Goal: Task Accomplishment & Management: Use online tool/utility

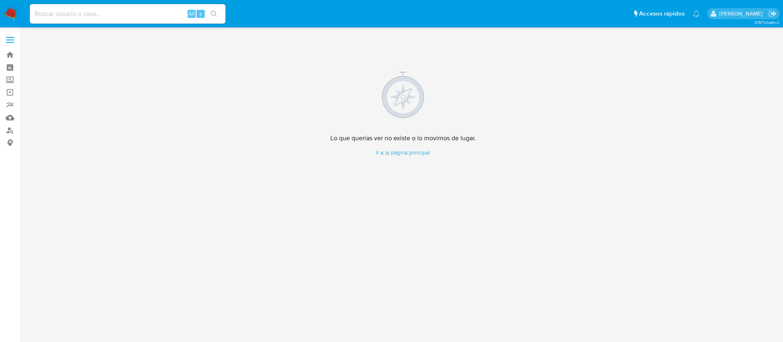
click at [57, 11] on input at bounding box center [128, 14] width 196 height 11
paste input "52395440"
type input "52395440"
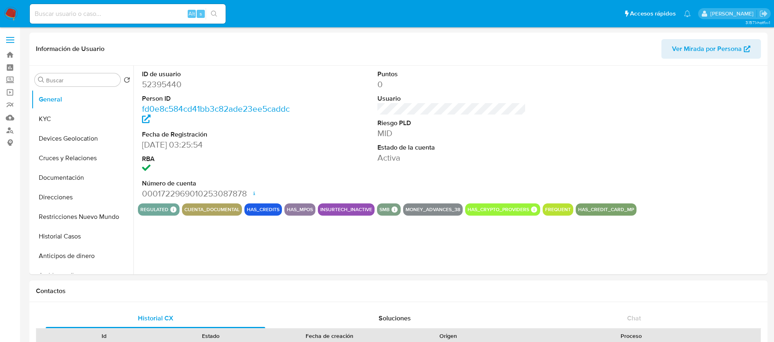
select select "10"
click at [70, 228] on button "Historial Casos" at bounding box center [78, 237] width 95 height 20
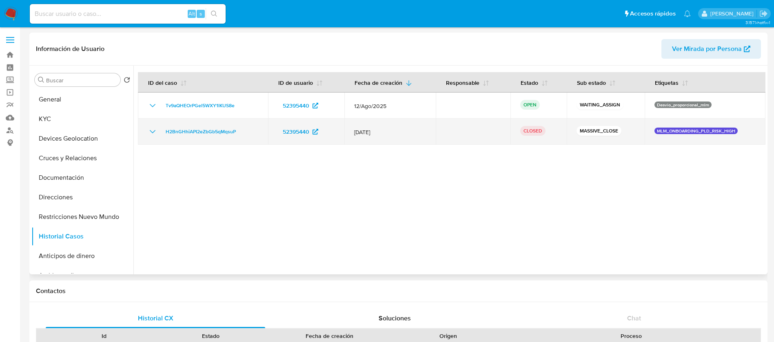
drag, startPoint x: 319, startPoint y: 186, endPoint x: 230, endPoint y: 126, distance: 107.2
click at [230, 126] on div at bounding box center [449, 170] width 632 height 209
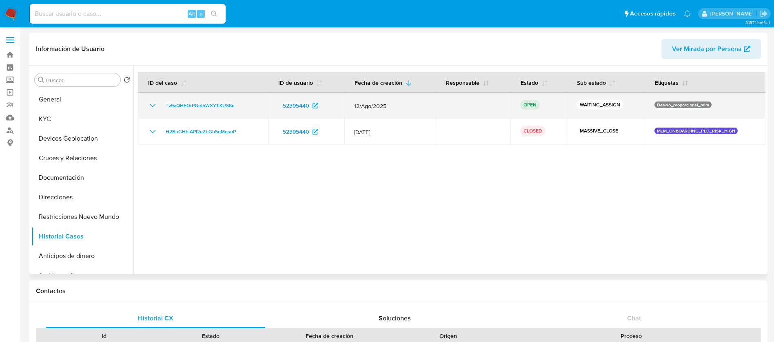
click at [248, 107] on div "Tv9aQHEOrPGel5WXY1lKUS8e" at bounding box center [203, 106] width 111 height 10
drag, startPoint x: 245, startPoint y: 106, endPoint x: 159, endPoint y: 107, distance: 86.5
click at [159, 107] on div "Tv9aQHEOrPGel5WXY1lKUS8e" at bounding box center [203, 106] width 111 height 10
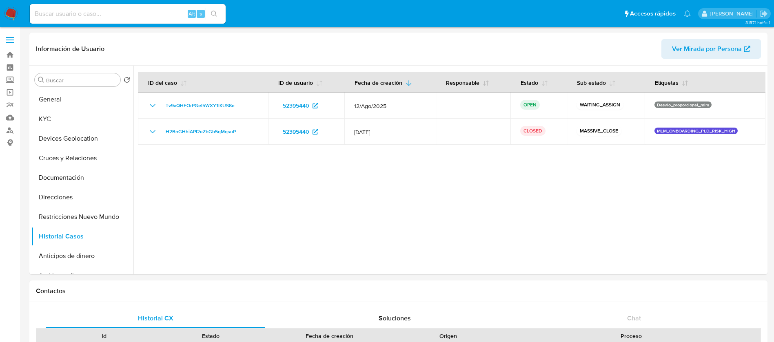
click at [15, 11] on img at bounding box center [11, 14] width 14 height 14
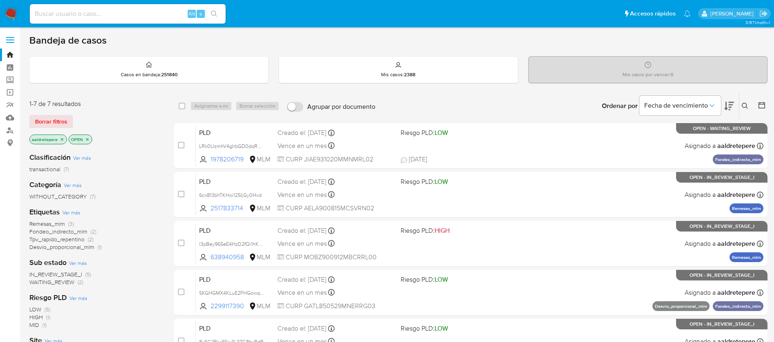
click at [742, 104] on icon at bounding box center [745, 106] width 7 height 7
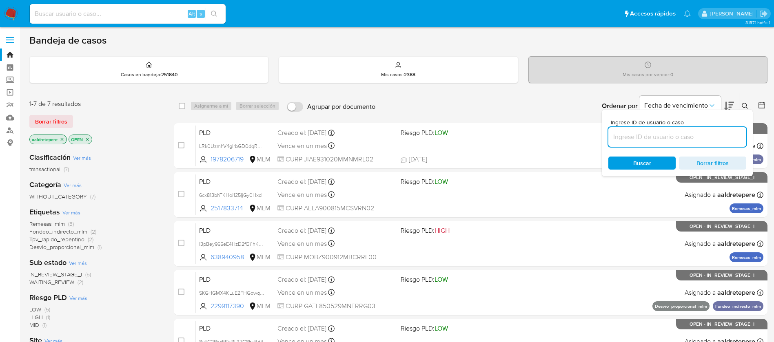
click at [671, 139] on input at bounding box center [677, 137] width 138 height 11
type input "Tv9aQHEOrPGel5WXY1lKUS8e"
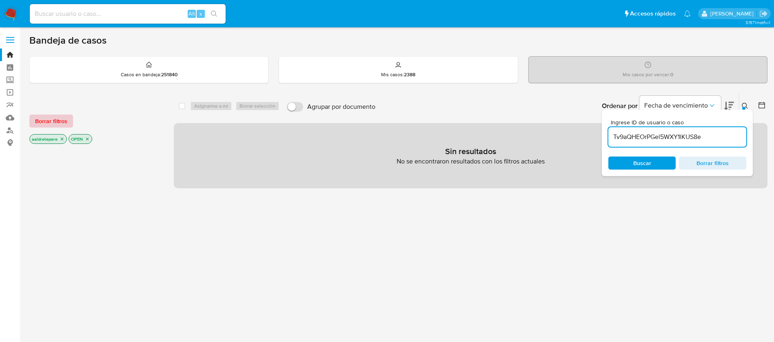
click at [55, 122] on span "Borrar filtros" at bounding box center [51, 120] width 32 height 11
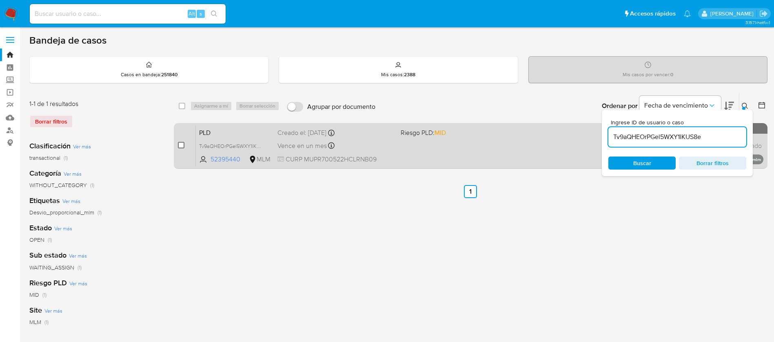
click at [182, 146] on input "checkbox" at bounding box center [181, 145] width 7 height 7
checkbox input "true"
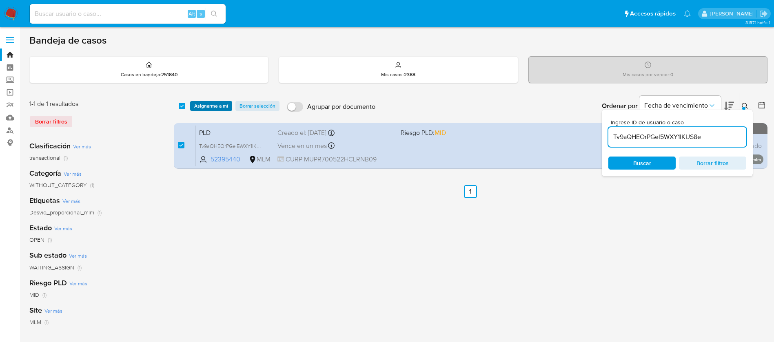
click at [208, 110] on span "Asignarme a mí" at bounding box center [211, 106] width 34 height 8
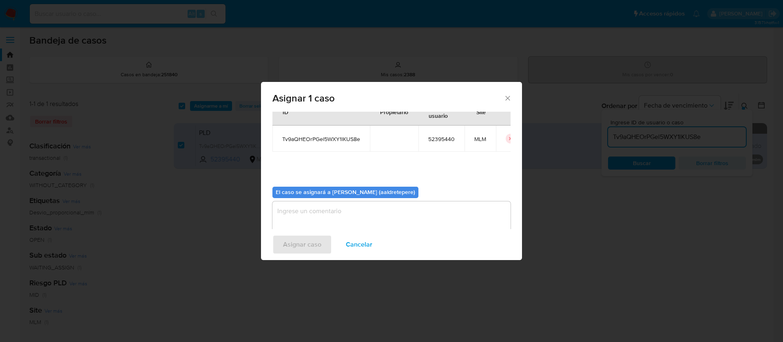
scroll to position [42, 0]
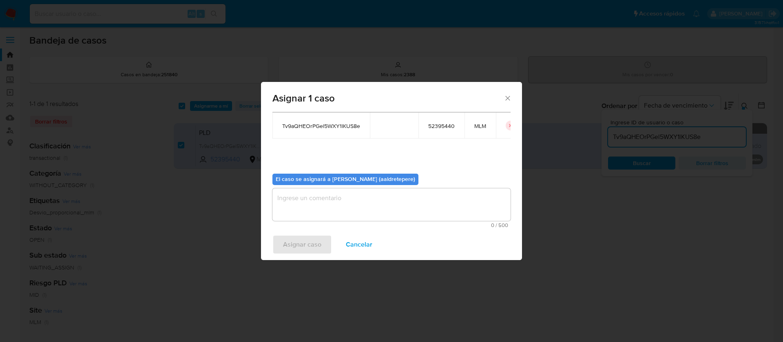
click at [385, 218] on textarea "assign-modal" at bounding box center [392, 204] width 238 height 33
click at [275, 244] on button "Asignar caso" at bounding box center [303, 245] width 60 height 20
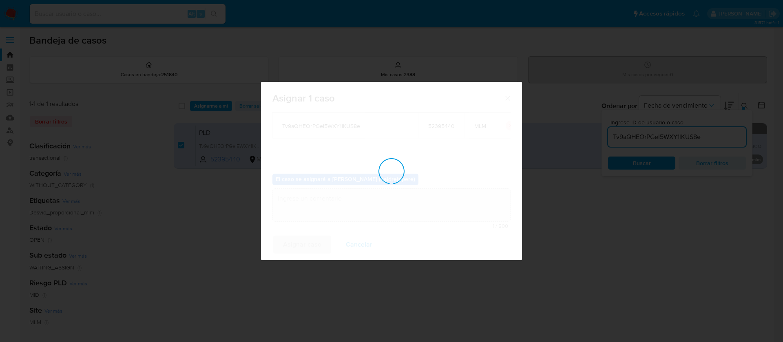
checkbox input "false"
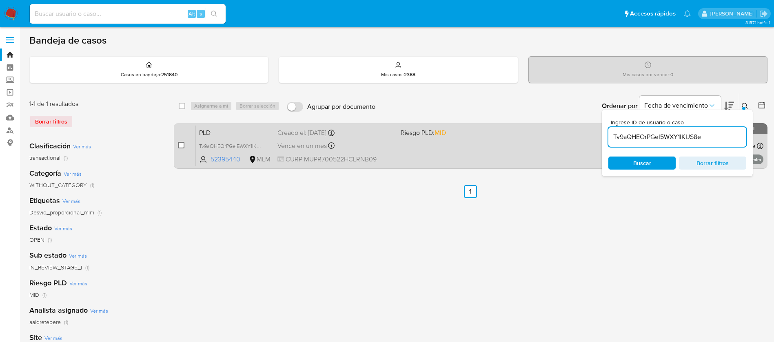
click at [182, 144] on input "checkbox" at bounding box center [181, 145] width 7 height 7
checkbox input "true"
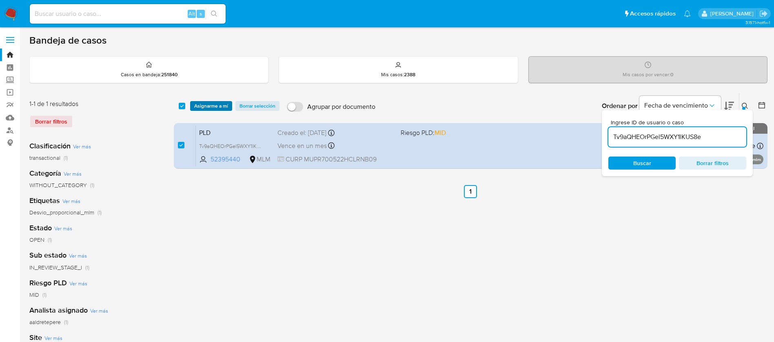
click at [215, 107] on span "Asignarme a mí" at bounding box center [211, 106] width 34 height 8
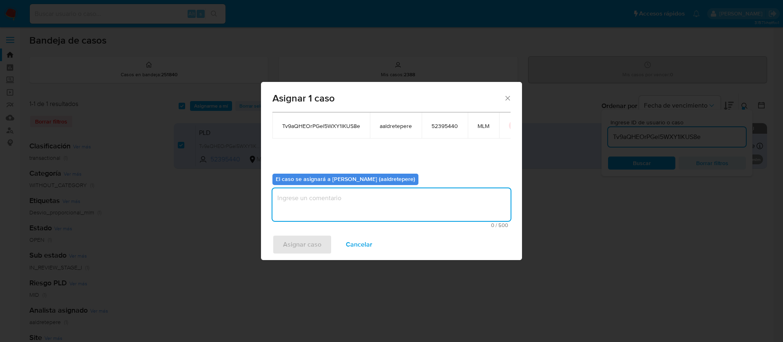
click at [301, 202] on textarea "assign-modal" at bounding box center [392, 204] width 238 height 33
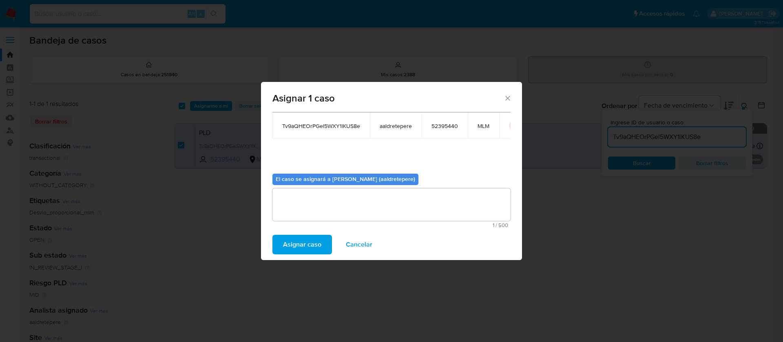
click at [310, 249] on span "Asignar caso" at bounding box center [302, 245] width 38 height 18
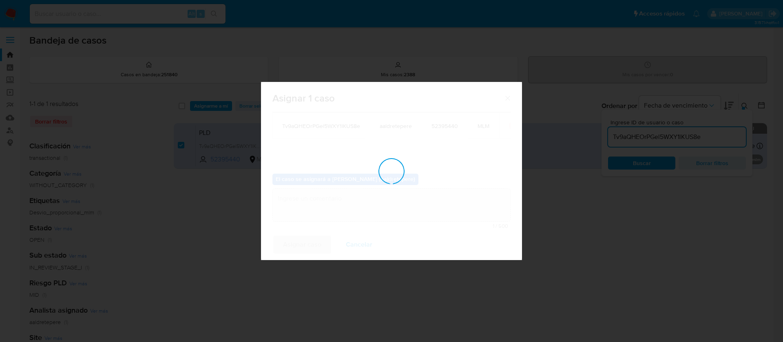
checkbox input "false"
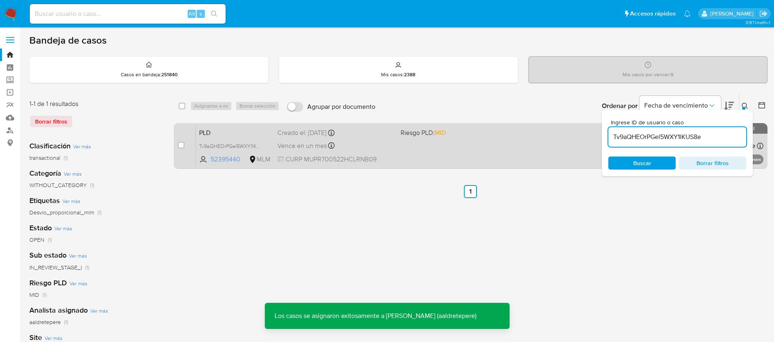
click at [367, 160] on span "CURP MUPR700522HCLRNB09" at bounding box center [335, 159] width 117 height 9
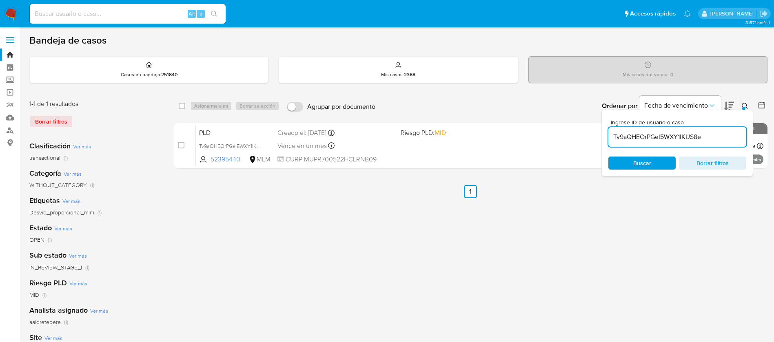
click at [144, 9] on input at bounding box center [128, 14] width 196 height 11
paste input "90501823"
type input "90501823"
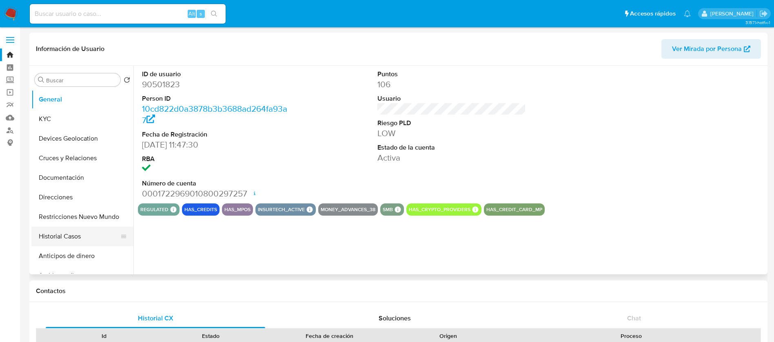
click at [68, 237] on button "Historial Casos" at bounding box center [78, 237] width 95 height 20
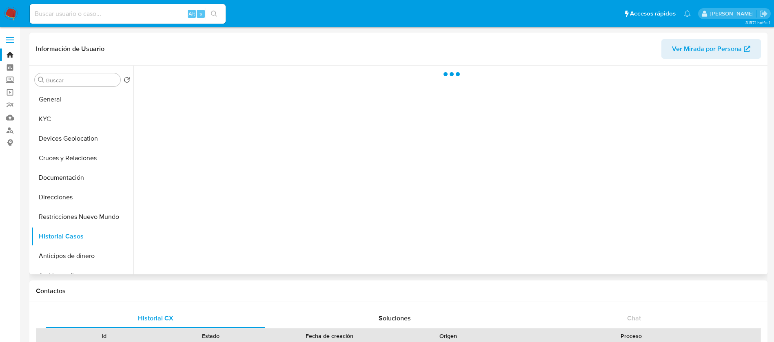
select select "10"
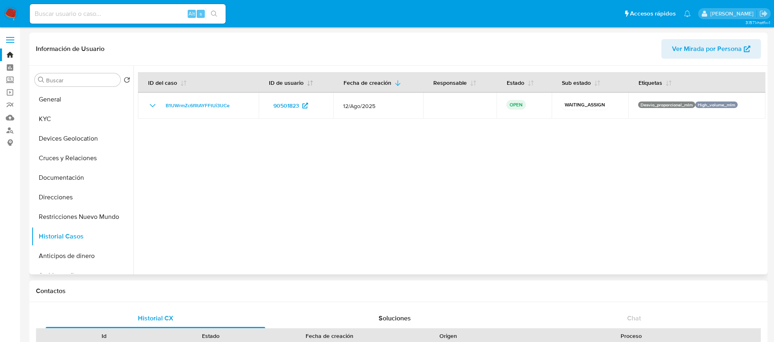
drag, startPoint x: 276, startPoint y: 92, endPoint x: 261, endPoint y: 92, distance: 14.7
click at [261, 92] on table "ID del caso ID de usuario Fecha de creación Responsable Estado Sub estado Etiqu…" at bounding box center [452, 95] width 628 height 47
click at [363, 186] on div at bounding box center [449, 170] width 632 height 209
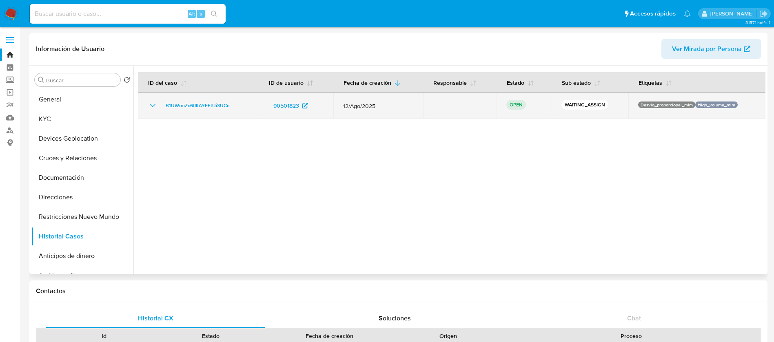
drag, startPoint x: 233, startPoint y: 109, endPoint x: 144, endPoint y: 112, distance: 88.2
click at [144, 112] on td "B1UWrmZc6fIltAYFFtUi3UCe" at bounding box center [198, 106] width 121 height 26
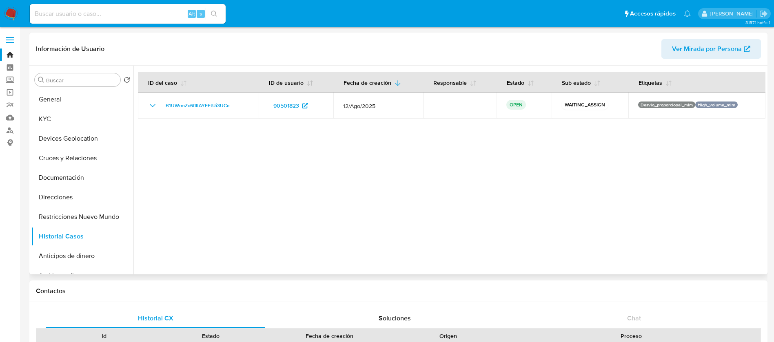
click at [262, 177] on div at bounding box center [449, 170] width 632 height 209
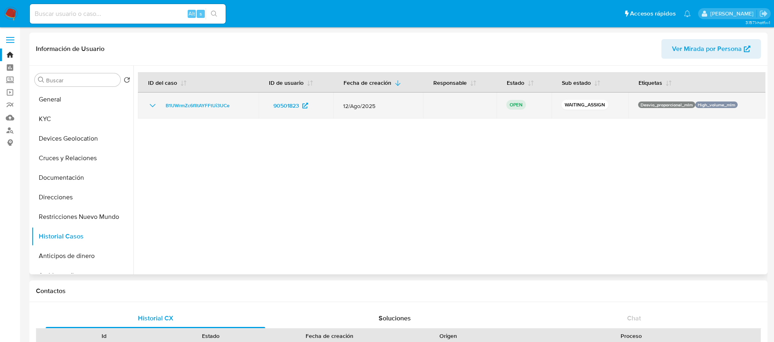
drag, startPoint x: 234, startPoint y: 104, endPoint x: 160, endPoint y: 110, distance: 73.7
click at [160, 110] on div "B1UWrmZc6fIltAYFFtUi3UCe" at bounding box center [198, 106] width 101 height 10
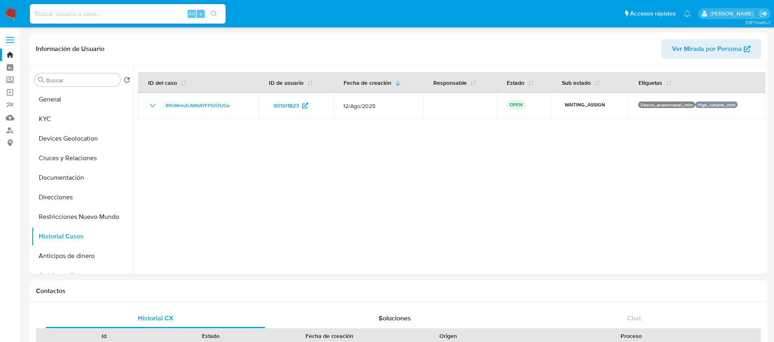
click at [12, 5] on nav "Pausado Ver notificaciones Alt s Accesos rápidos Presiona las siguientes teclas…" at bounding box center [387, 13] width 774 height 27
click at [13, 14] on img at bounding box center [11, 14] width 14 height 14
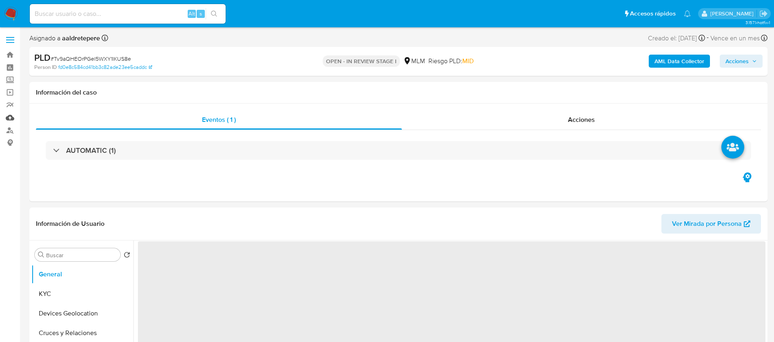
click at [11, 118] on link "Mulan" at bounding box center [48, 117] width 97 height 13
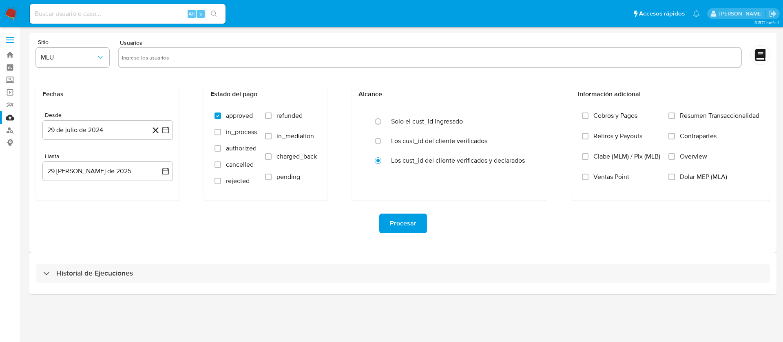
click at [270, 55] on input "text" at bounding box center [430, 57] width 616 height 13
paste input "52395440"
type input "52395440"
click at [95, 57] on span "MLU" at bounding box center [68, 57] width 55 height 8
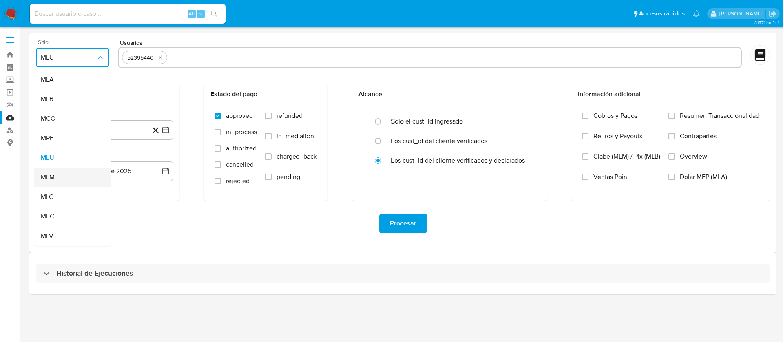
click at [71, 180] on div "MLM" at bounding box center [70, 178] width 59 height 20
click at [118, 138] on button "29 de julio de 2024" at bounding box center [107, 130] width 131 height 20
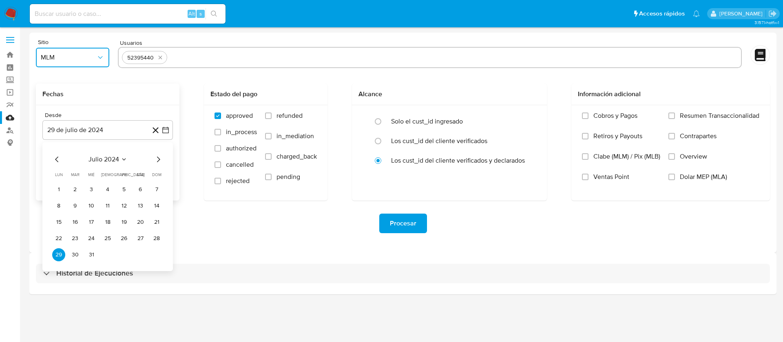
click at [118, 163] on span "julio 2024" at bounding box center [104, 159] width 31 height 8
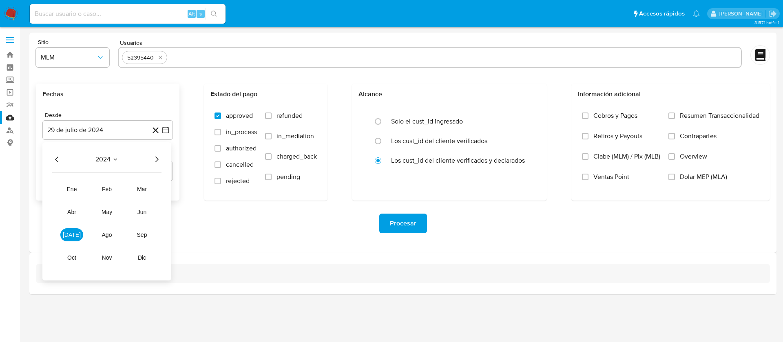
click at [157, 160] on icon "Año siguiente" at bounding box center [156, 160] width 3 height 6
click at [106, 193] on button "feb" at bounding box center [106, 189] width 23 height 13
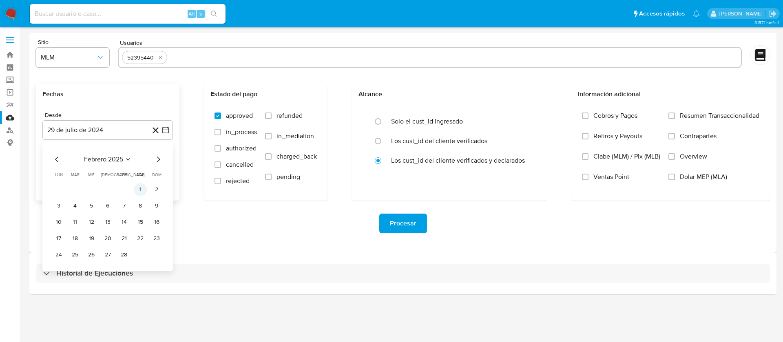
click at [137, 188] on button "1" at bounding box center [140, 189] width 13 height 13
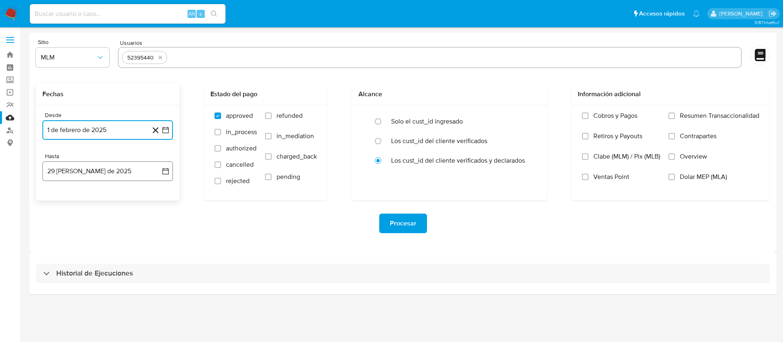
click at [137, 165] on button "29 de agosto de 2025" at bounding box center [107, 172] width 131 height 20
click at [53, 200] on icon "Mes anterior" at bounding box center [57, 201] width 10 height 10
click at [105, 292] on button "31" at bounding box center [107, 296] width 13 height 13
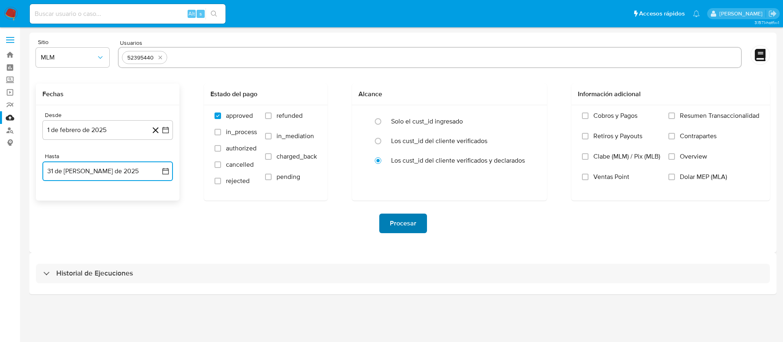
click at [395, 217] on span "Procesar" at bounding box center [403, 224] width 27 height 18
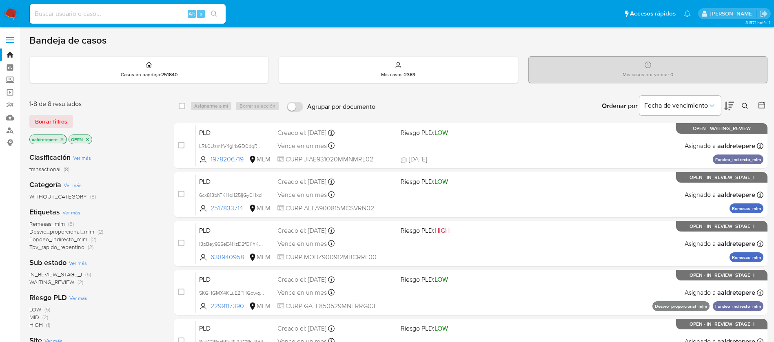
click at [742, 104] on icon at bounding box center [745, 106] width 6 height 6
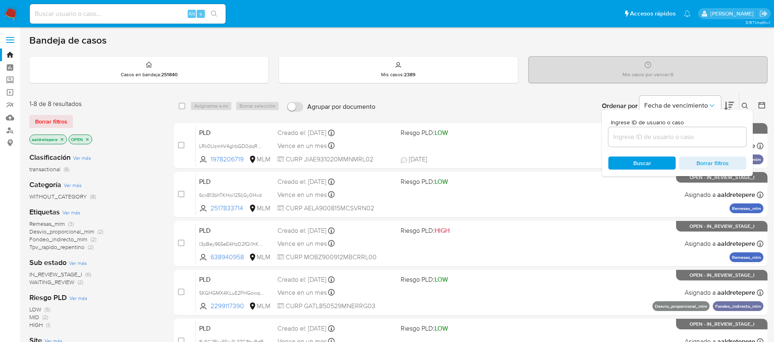
click at [720, 134] on input at bounding box center [677, 137] width 138 height 11
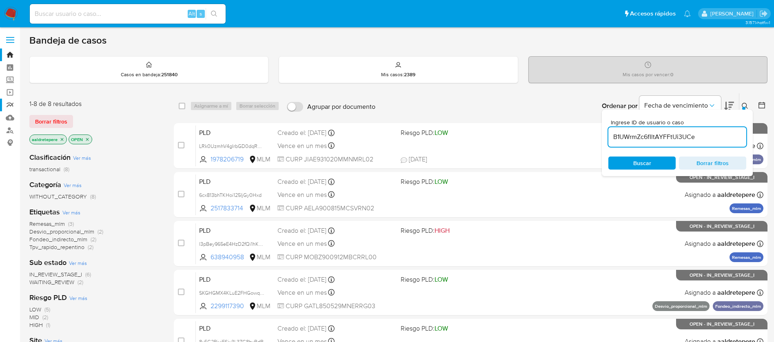
type input "B1UWrmZc6fIltAYFFtUi3UCe"
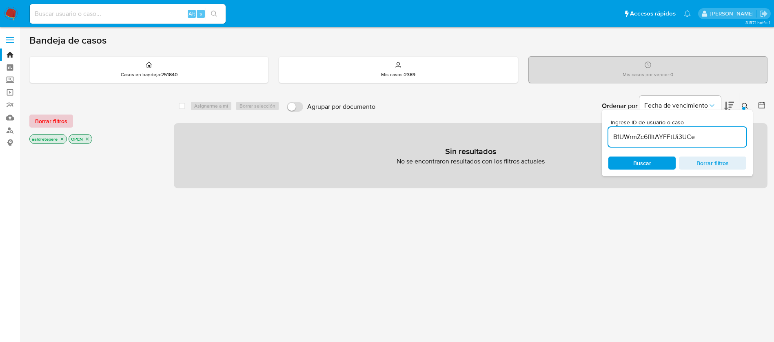
click at [62, 123] on span "Borrar filtros" at bounding box center [51, 120] width 32 height 11
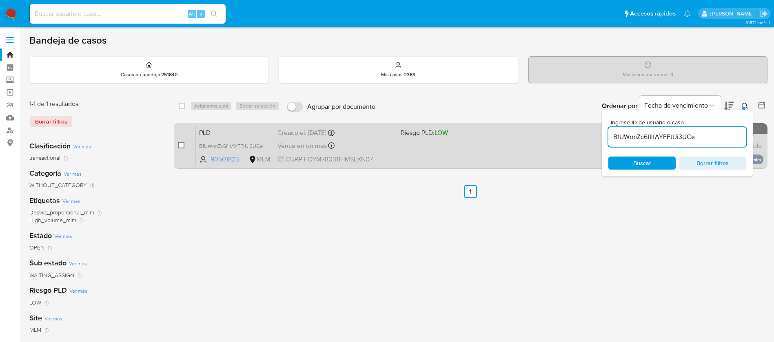
click at [179, 145] on input "checkbox" at bounding box center [181, 145] width 7 height 7
checkbox input "true"
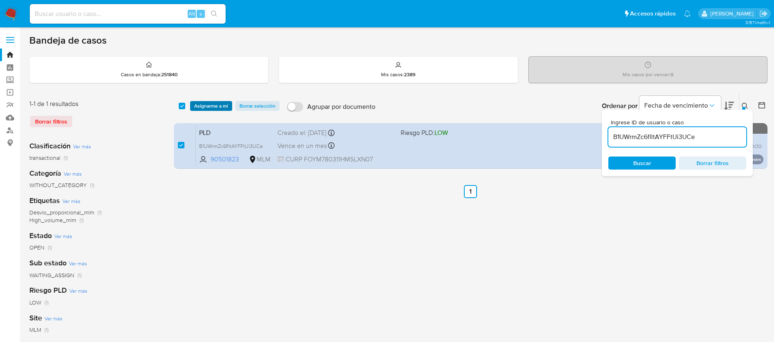
click at [221, 106] on span "Asignarme a mí" at bounding box center [211, 106] width 34 height 8
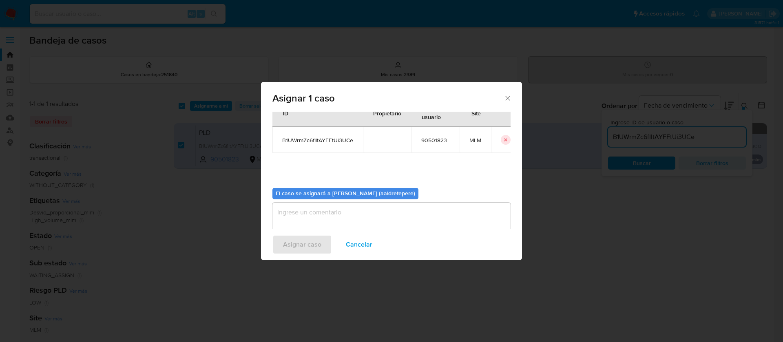
scroll to position [42, 0]
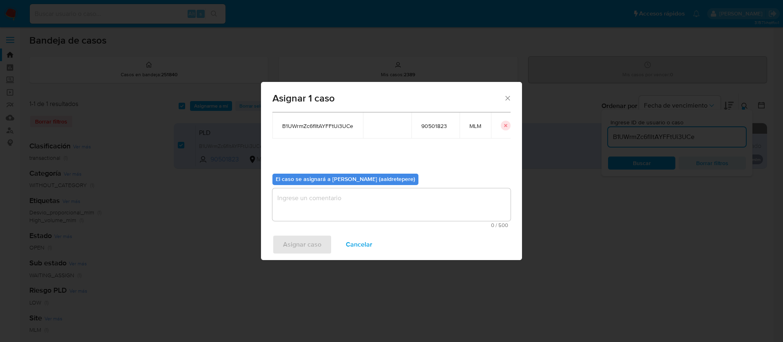
click at [350, 214] on textarea "assign-modal" at bounding box center [392, 204] width 238 height 33
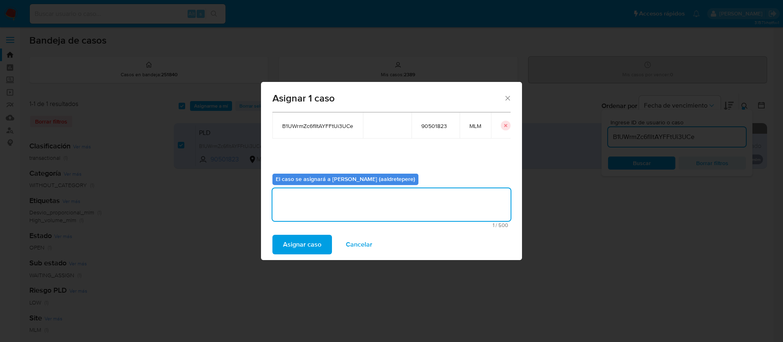
click at [302, 248] on span "Asignar caso" at bounding box center [302, 245] width 38 height 18
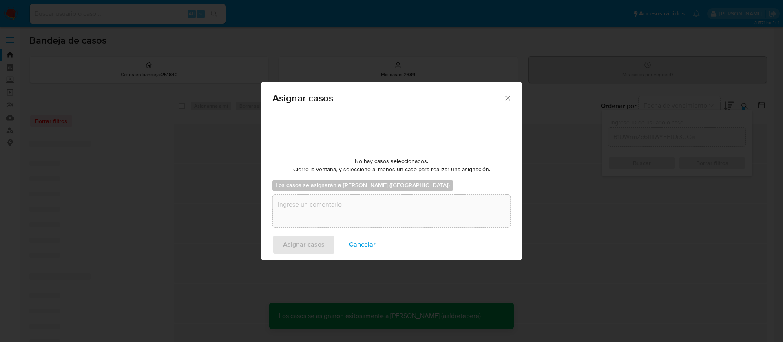
checkbox input "false"
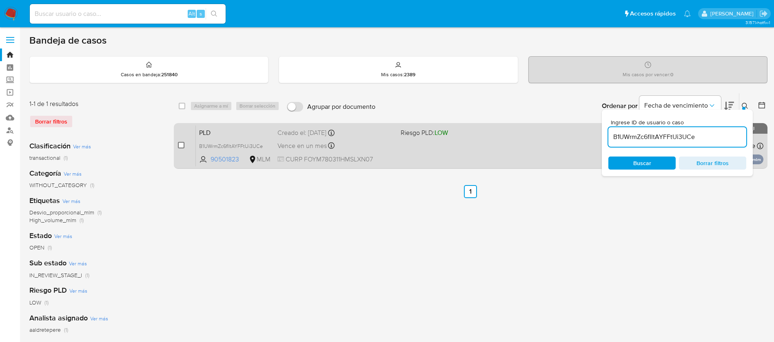
click at [179, 144] on input "checkbox" at bounding box center [181, 145] width 7 height 7
checkbox input "true"
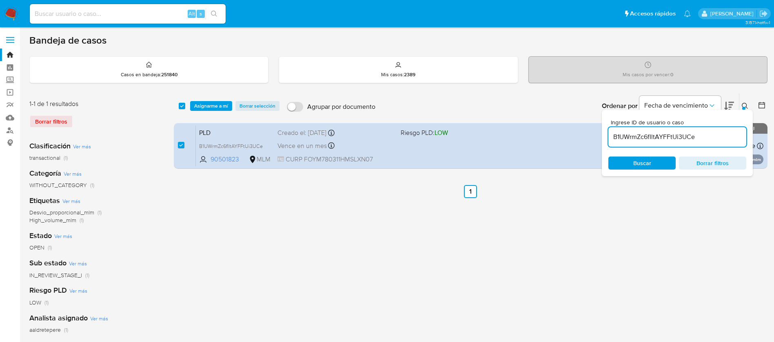
click at [213, 98] on div "select-all-cases-checkbox Asignarme a mí Borrar selección Agrupar por documento…" at bounding box center [471, 105] width 594 height 25
click at [213, 109] on span "Asignarme a mí" at bounding box center [211, 106] width 34 height 8
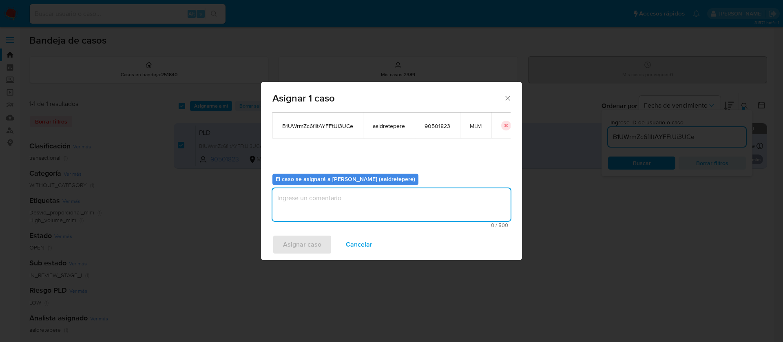
click at [360, 211] on textarea "assign-modal" at bounding box center [392, 204] width 238 height 33
click at [322, 243] on button "Asignar caso" at bounding box center [303, 245] width 60 height 20
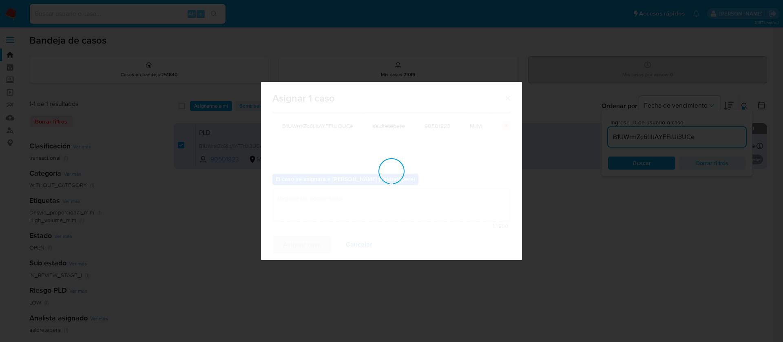
checkbox input "false"
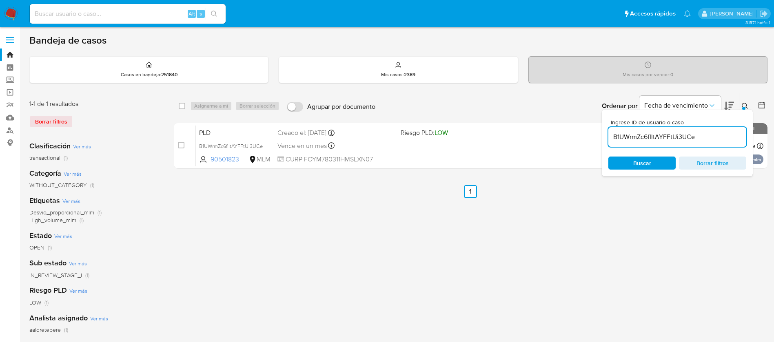
click at [483, 184] on div "select-all-cases-checkbox Asignarme a mí Borrar selección Agrupar por documento…" at bounding box center [471, 272] width 594 height 358
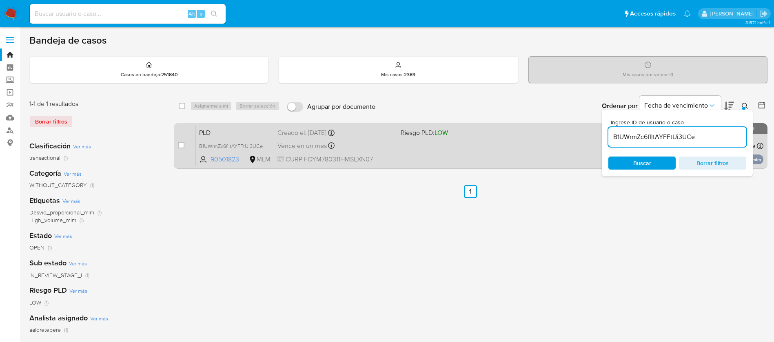
click at [490, 156] on div "PLD B1UWrmZc6fIltAYFFtUi3UCe 90501823 MLM Riesgo PLD: LOW Creado el: 12/08/2025…" at bounding box center [480, 145] width 568 height 41
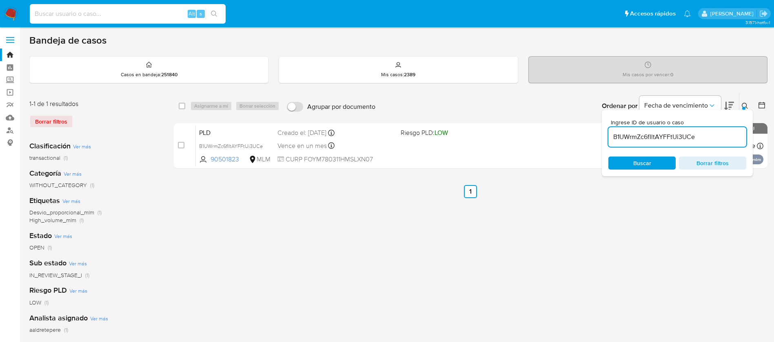
drag, startPoint x: 116, startPoint y: 15, endPoint x: 140, endPoint y: 30, distance: 27.9
click at [115, 21] on div "Alt s" at bounding box center [128, 14] width 196 height 20
paste input "2554924612"
type input "2554924612"
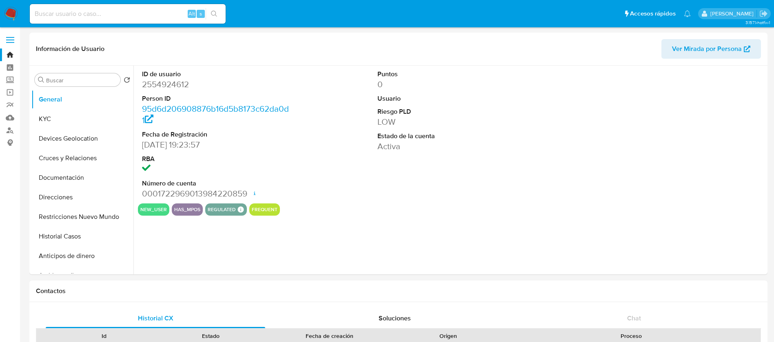
select select "10"
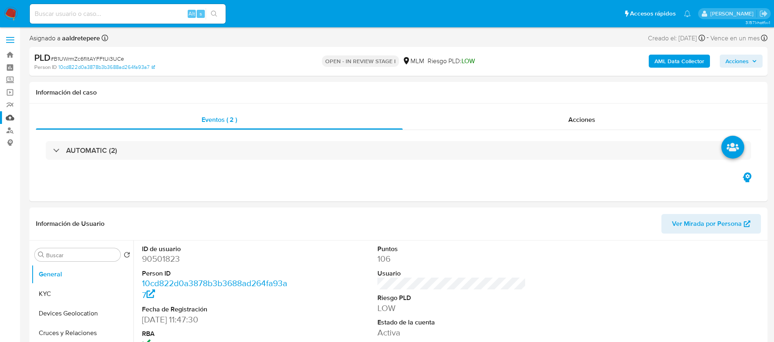
click at [11, 116] on link "Mulan" at bounding box center [48, 117] width 97 height 13
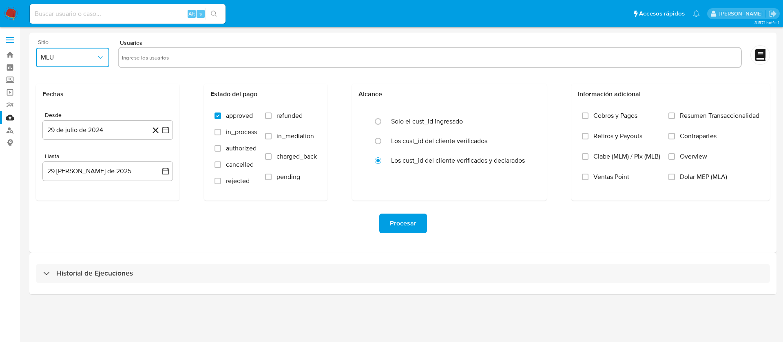
click at [69, 51] on button "MLU" at bounding box center [72, 58] width 73 height 20
click at [51, 171] on div "MLM" at bounding box center [70, 178] width 59 height 20
click at [134, 55] on input "text" at bounding box center [430, 57] width 616 height 13
type input "<"
type input "90501823"
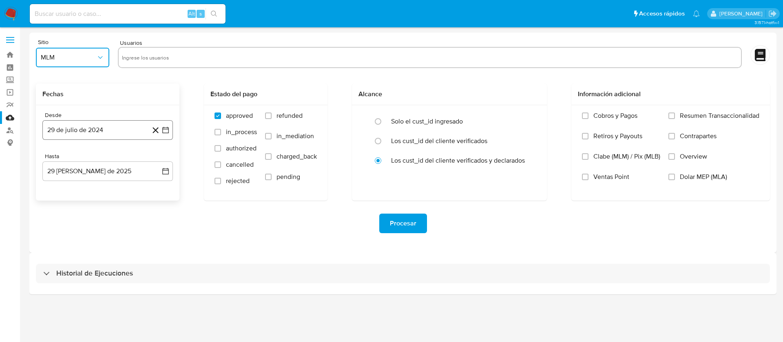
click at [128, 131] on button "29 de julio de 2024" at bounding box center [107, 130] width 131 height 20
click at [99, 162] on span "julio 2024" at bounding box center [104, 159] width 31 height 8
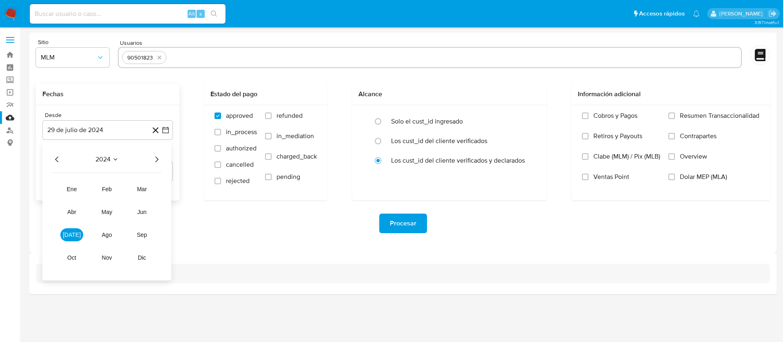
click at [159, 159] on icon "Año siguiente" at bounding box center [157, 160] width 10 height 10
click at [106, 193] on button "feb" at bounding box center [106, 189] width 23 height 13
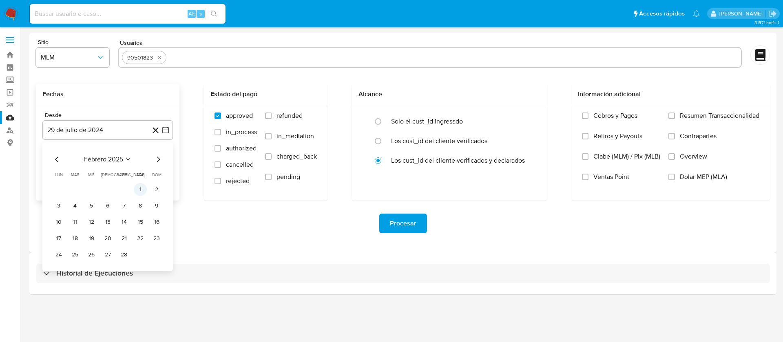
click at [143, 190] on button "1" at bounding box center [140, 189] width 13 height 13
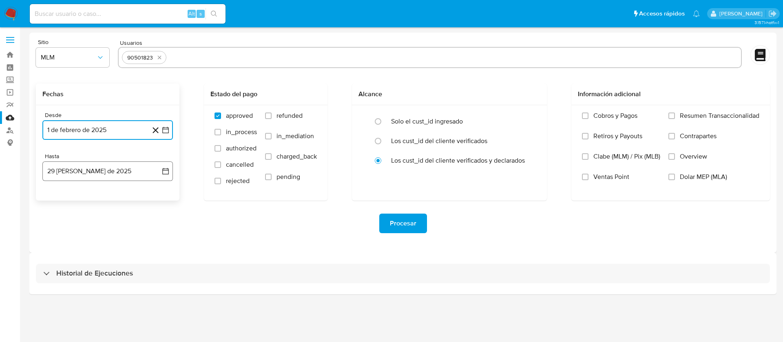
click at [142, 173] on button "29 [PERSON_NAME] de 2025" at bounding box center [107, 172] width 131 height 20
click at [58, 204] on icon "Mes anterior" at bounding box center [57, 201] width 10 height 10
click at [106, 294] on button "31" at bounding box center [107, 296] width 13 height 13
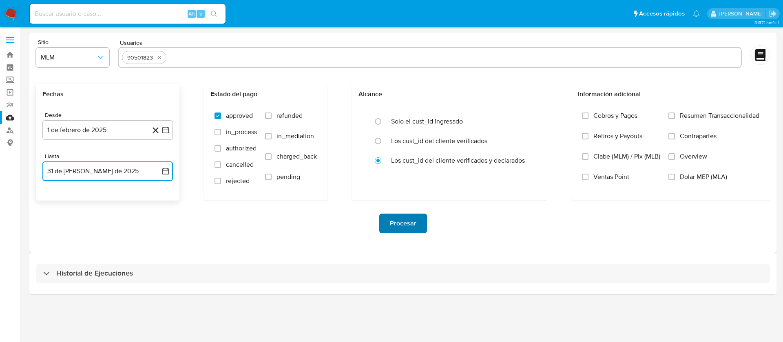
click at [408, 222] on span "Procesar" at bounding box center [403, 224] width 27 height 18
